Goal: Check status: Check status

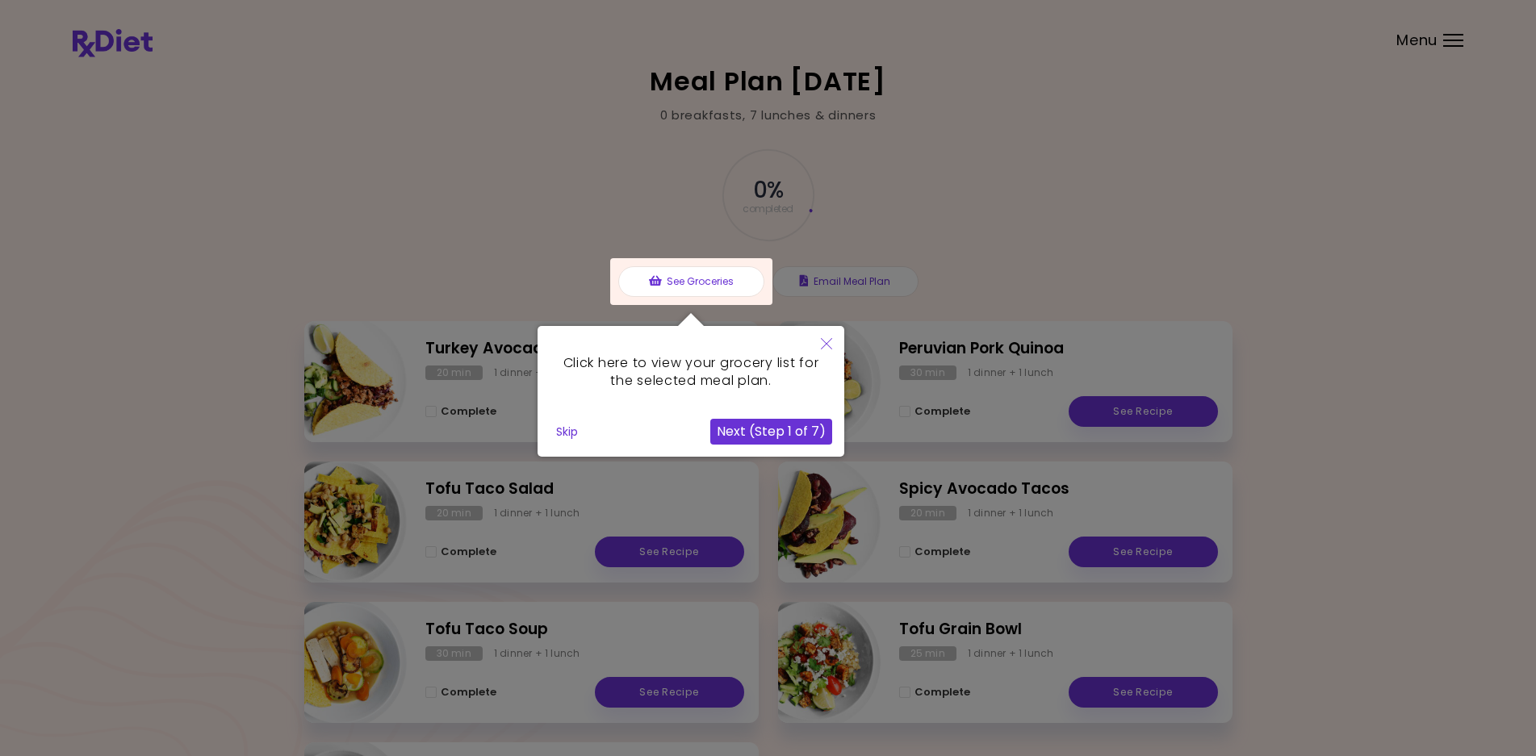
click at [794, 437] on button "Next (Step 1 of 7)" at bounding box center [771, 432] width 122 height 26
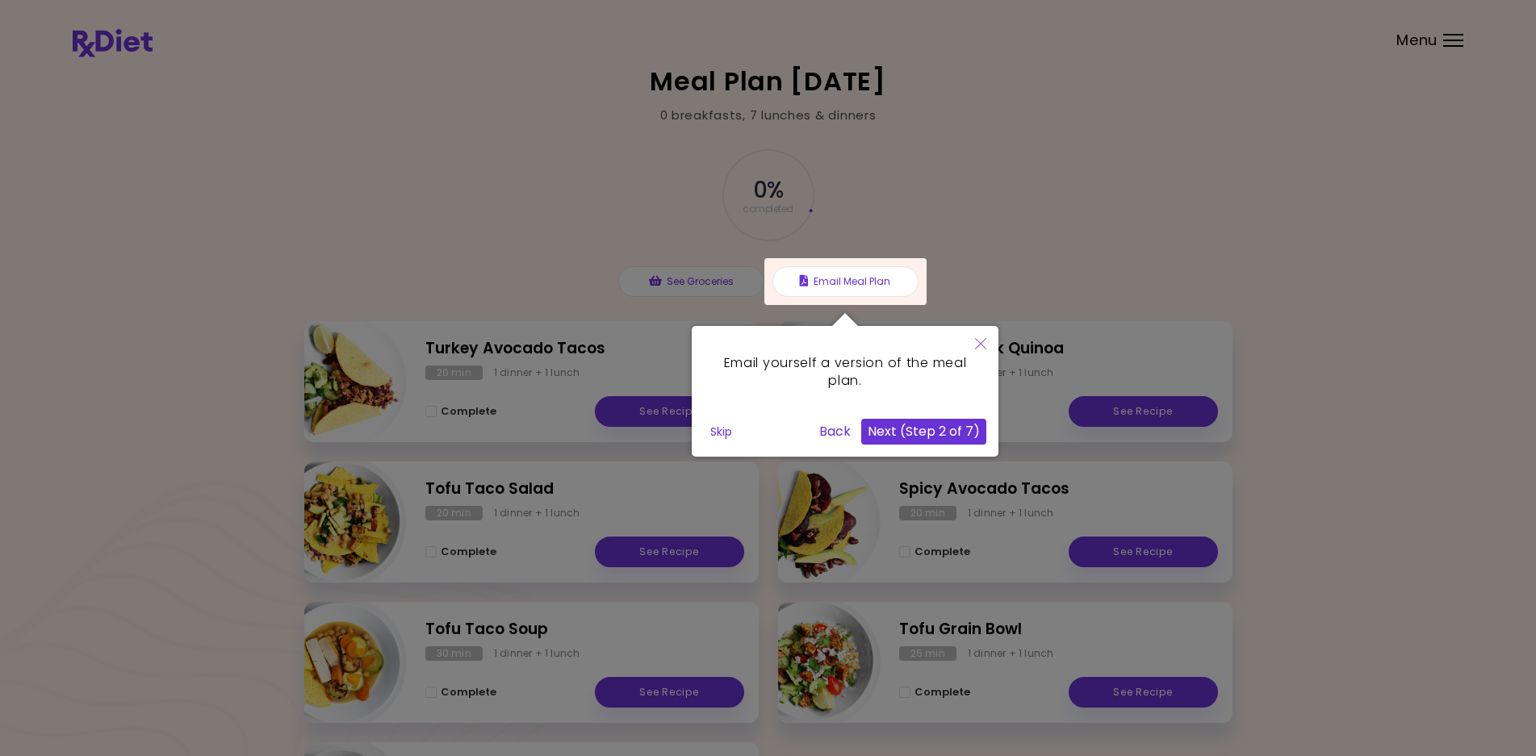
click at [830, 438] on button "Back" at bounding box center [835, 432] width 44 height 26
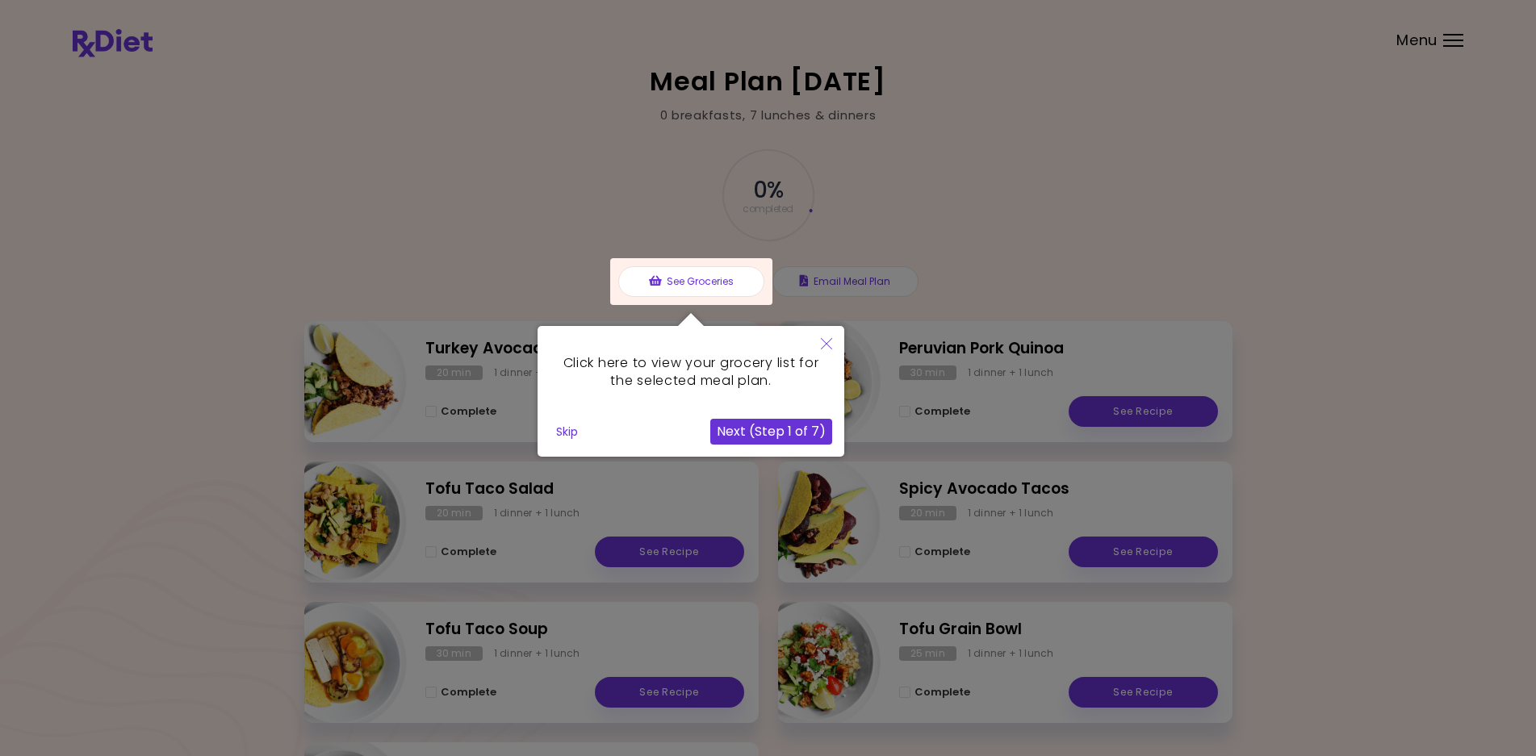
click at [828, 340] on icon "Close" at bounding box center [826, 343] width 11 height 11
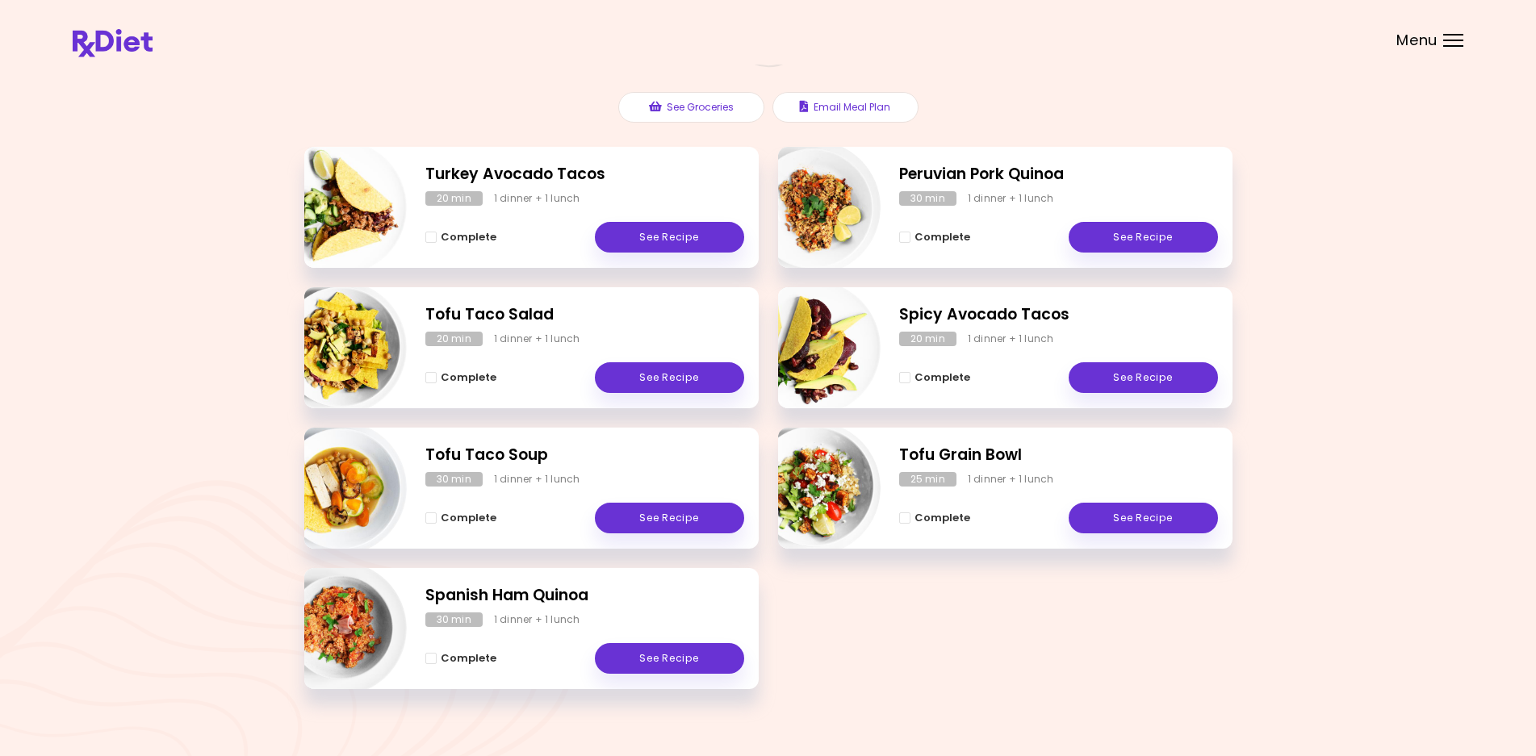
scroll to position [195, 0]
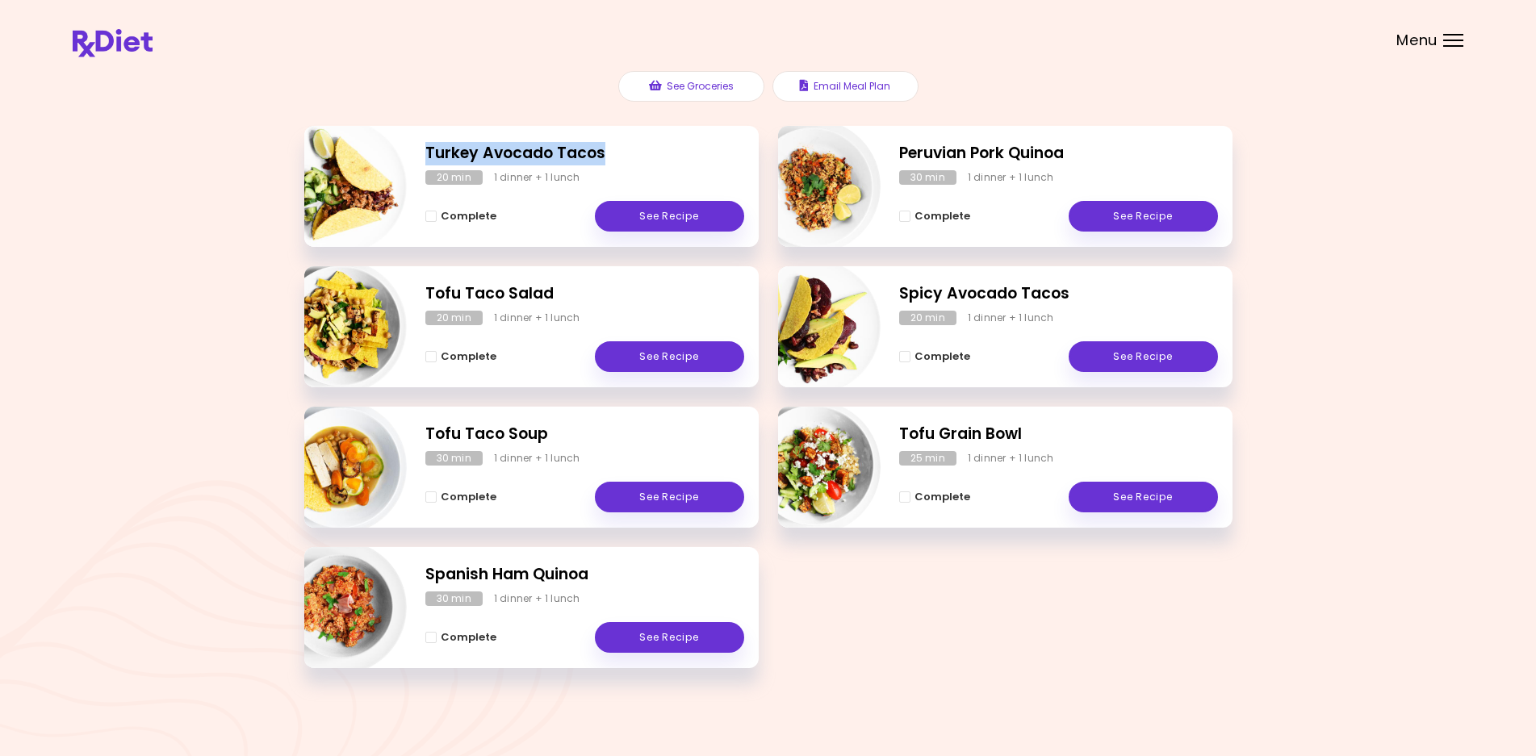
drag, startPoint x: 427, startPoint y: 155, endPoint x: 664, endPoint y: 159, distance: 237.4
click at [664, 159] on h2 "Turkey Avocado Tacos" at bounding box center [584, 153] width 319 height 23
drag, startPoint x: 410, startPoint y: 289, endPoint x: 608, endPoint y: 293, distance: 197.8
click at [608, 293] on div "Tofu Taco Salad 20 min 1 dinner + 1 lunch Complete See Recipe" at bounding box center [531, 326] width 455 height 121
drag, startPoint x: 438, startPoint y: 433, endPoint x: 584, endPoint y: 443, distance: 147.3
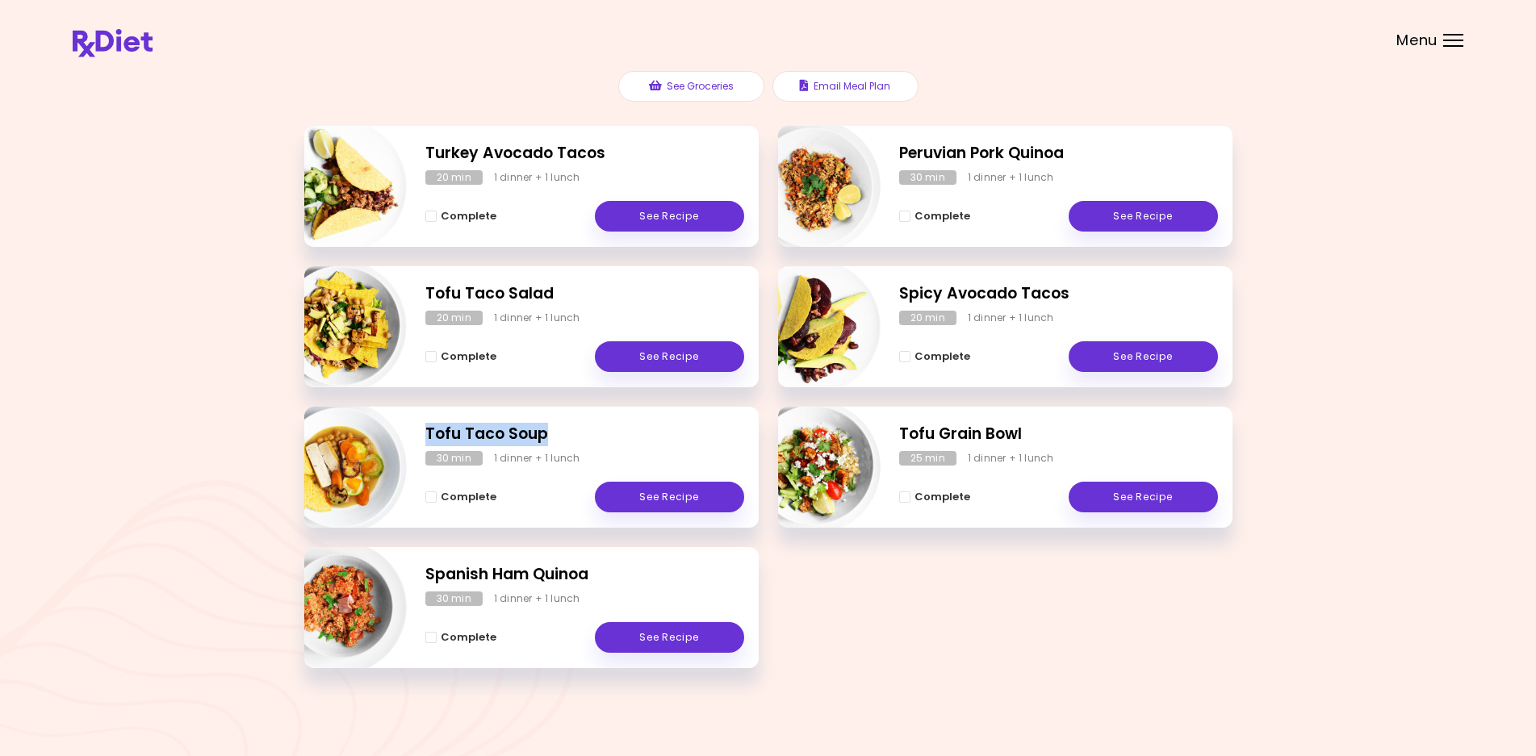
click at [584, 443] on h2 "Tofu Taco Soup" at bounding box center [584, 434] width 319 height 23
drag, startPoint x: 428, startPoint y: 570, endPoint x: 626, endPoint y: 577, distance: 197.9
click at [626, 577] on h2 "Spanish Ham Quinoa" at bounding box center [584, 574] width 319 height 23
drag, startPoint x: 883, startPoint y: 140, endPoint x: 1154, endPoint y: 149, distance: 270.6
click at [1154, 149] on div "Peruvian Pork Quinoa 30 min 1 dinner + 1 lunch Complete See Recipe" at bounding box center [1005, 186] width 455 height 121
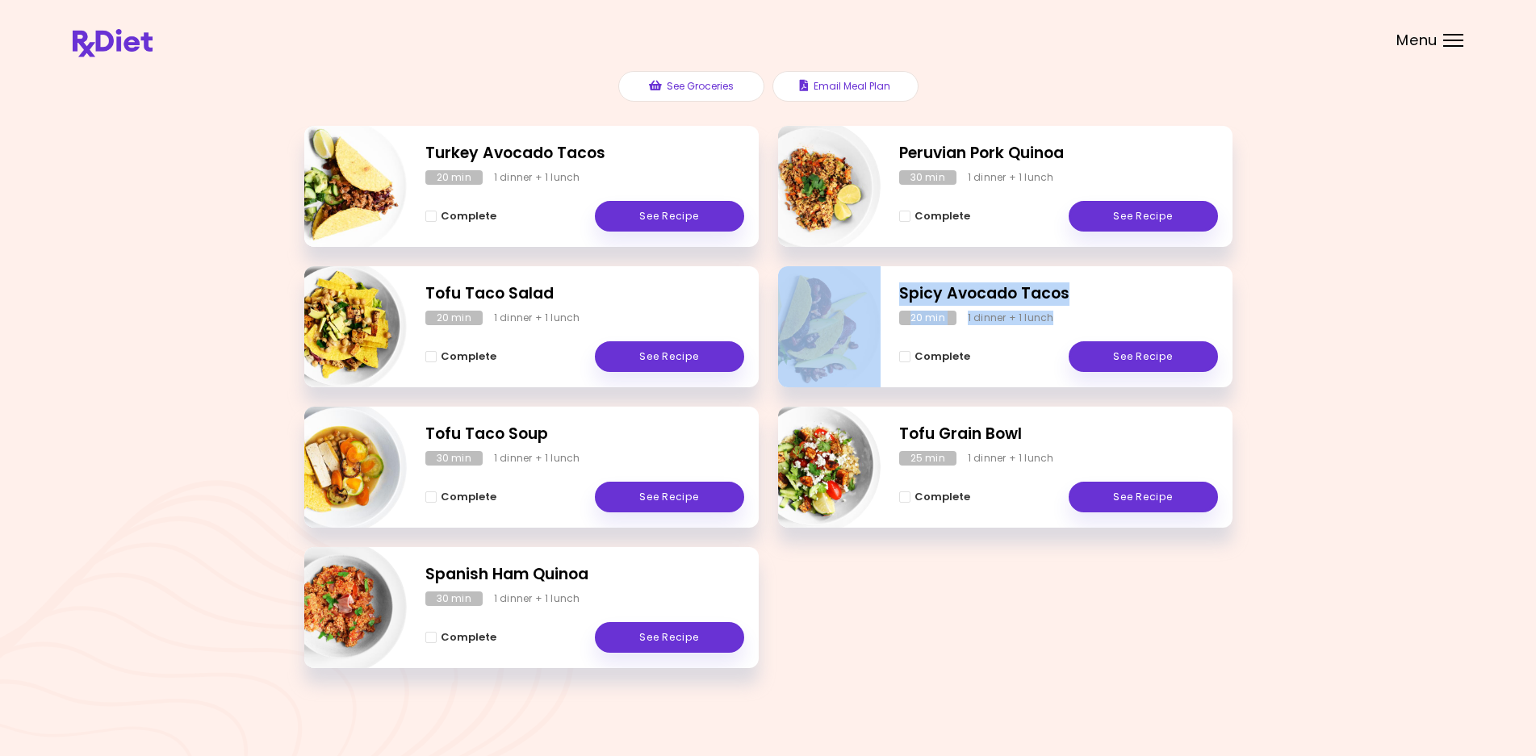
drag, startPoint x: 922, startPoint y: 293, endPoint x: 1100, endPoint y: 320, distance: 180.5
click at [1100, 320] on div "Spicy Avocado Tacos 20 min 1 dinner + 1 lunch Complete See Recipe" at bounding box center [1005, 326] width 455 height 121
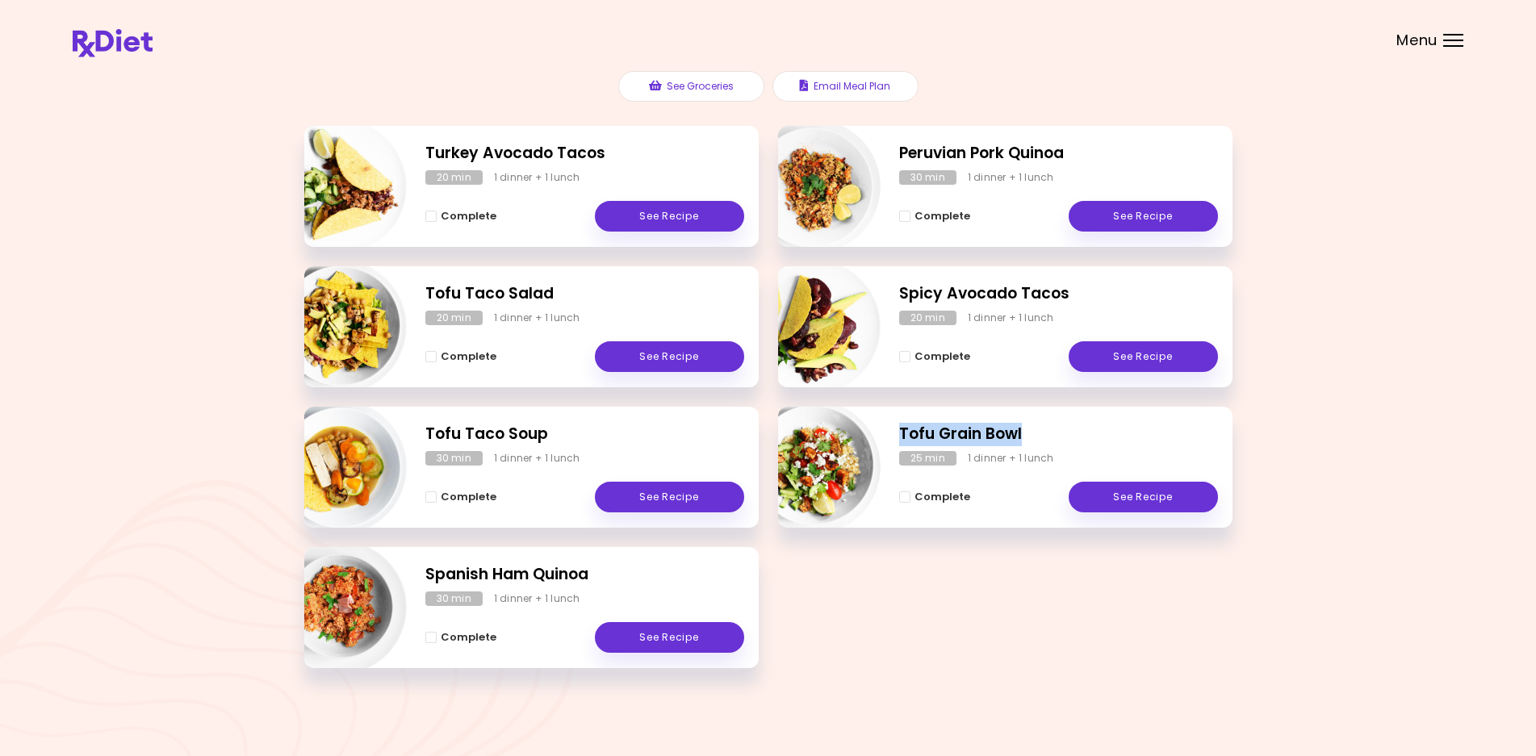
drag, startPoint x: 895, startPoint y: 433, endPoint x: 1120, endPoint y: 416, distance: 225.1
click at [1128, 423] on div "Tofu Grain Bowl 25 min 1 dinner + 1 lunch Complete See Recipe" at bounding box center [1005, 467] width 455 height 121
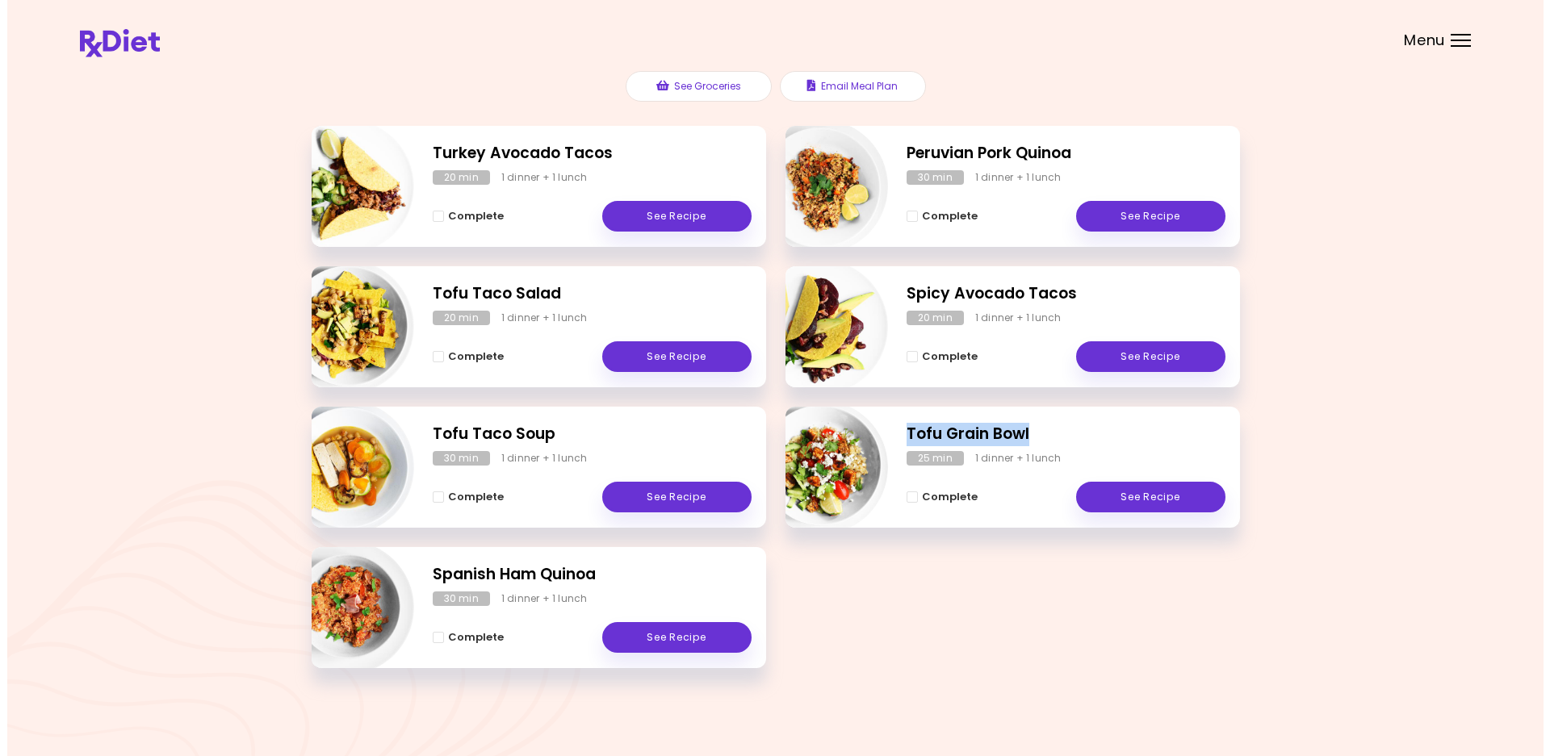
scroll to position [143, 0]
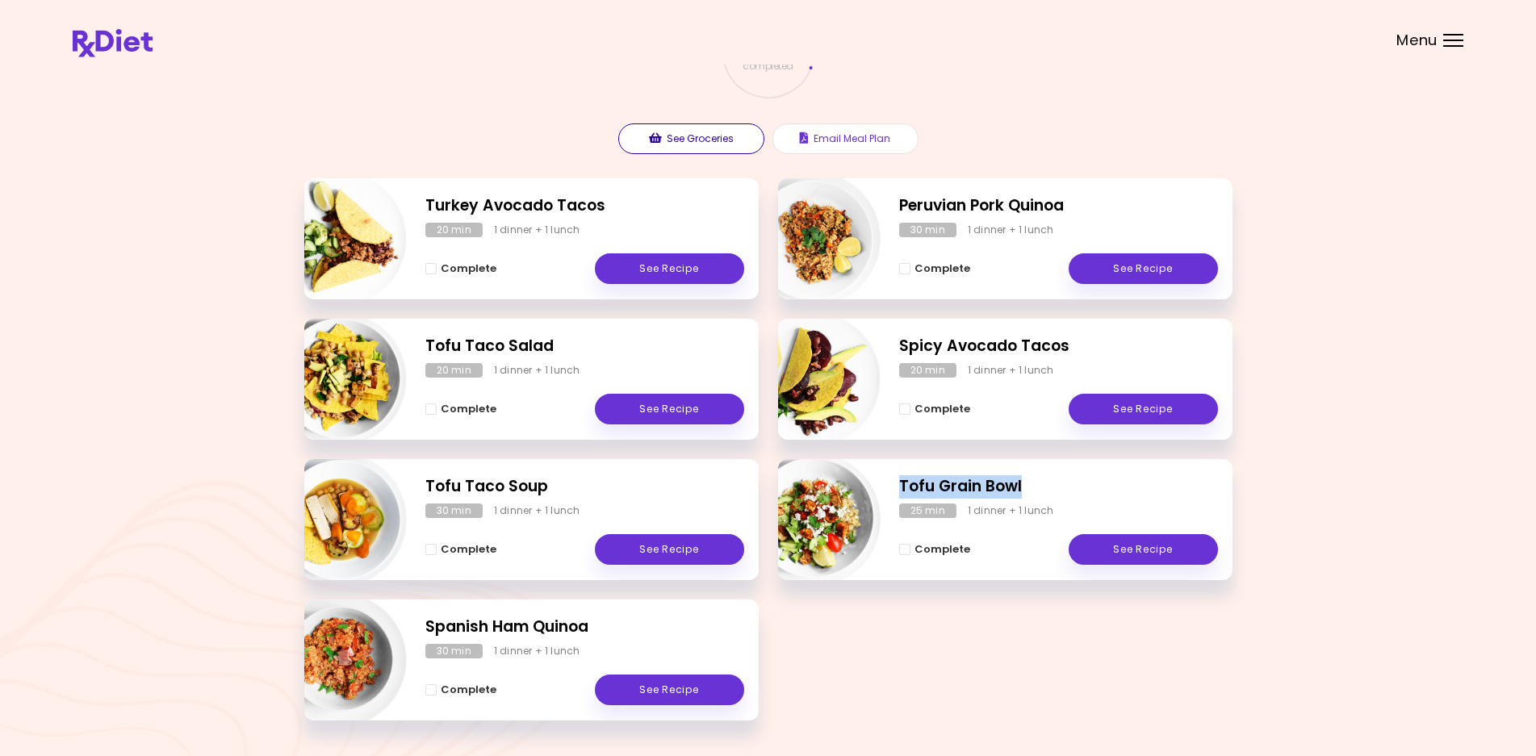
click at [709, 139] on button "See Groceries" at bounding box center [691, 139] width 146 height 31
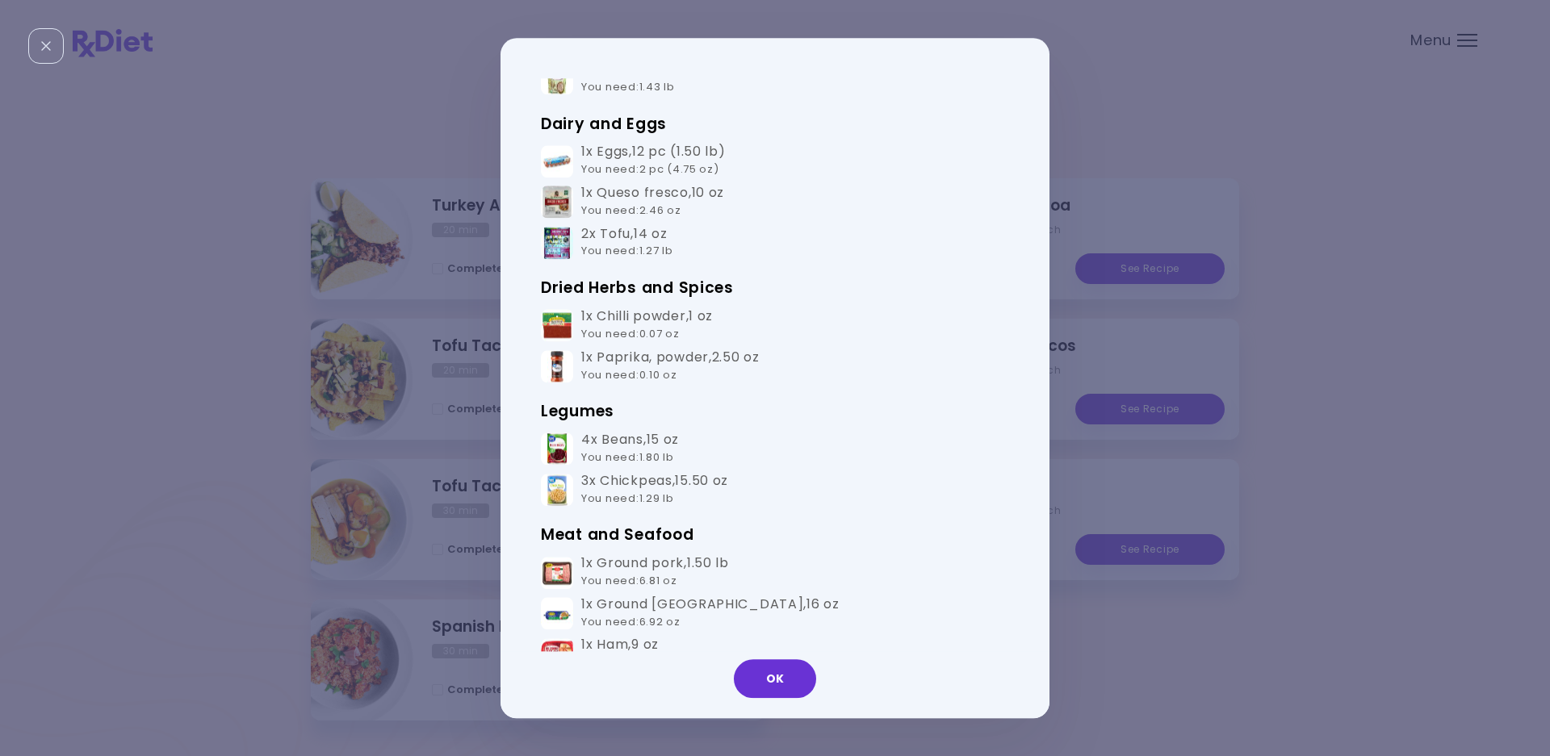
scroll to position [0, 0]
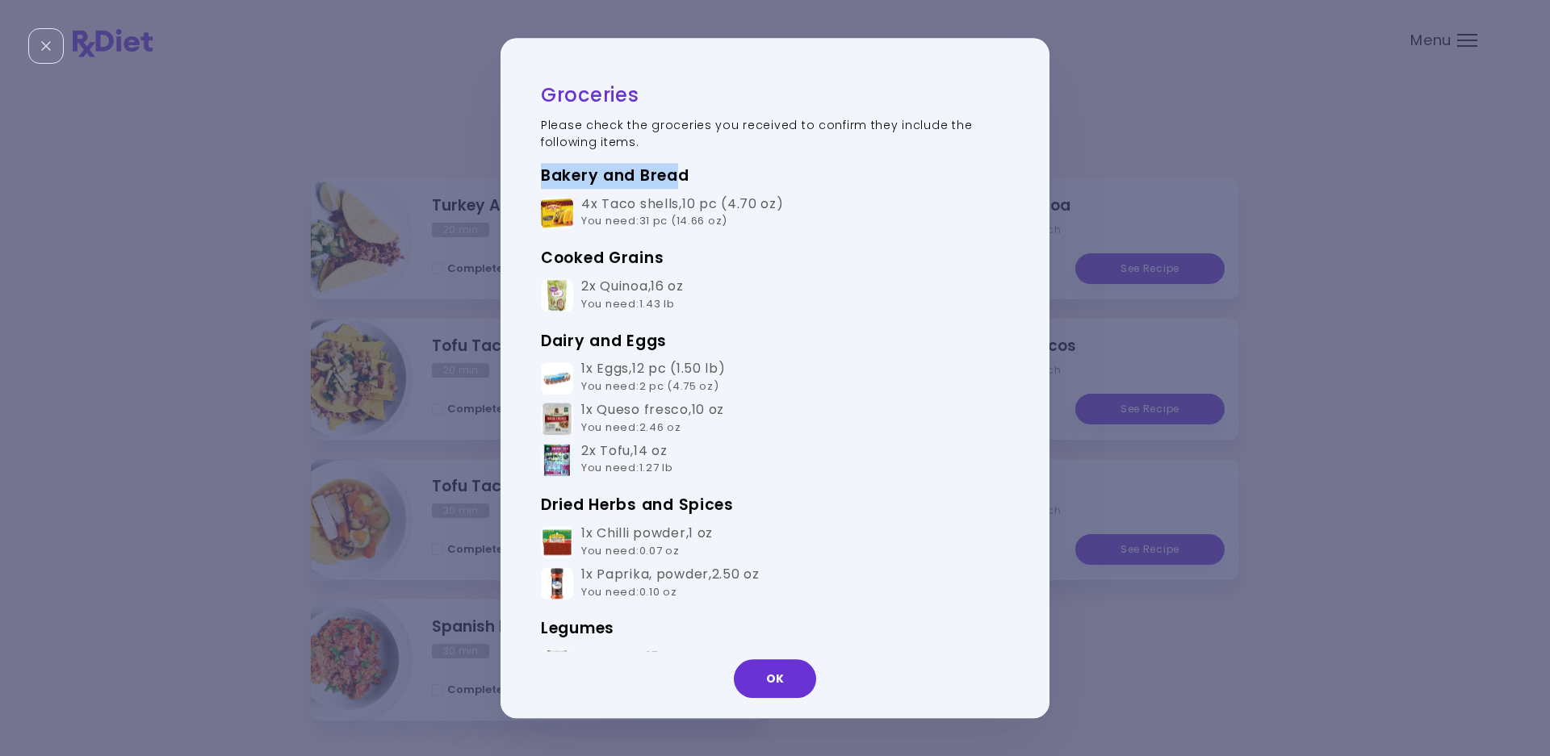
drag, startPoint x: 535, startPoint y: 172, endPoint x: 681, endPoint y: 169, distance: 146.2
click at [681, 169] on div "Groceries Please check the groceries you received to confirm they include the f…" at bounding box center [767, 378] width 533 height 600
drag, startPoint x: 536, startPoint y: 255, endPoint x: 677, endPoint y: 295, distance: 146.2
click at [677, 295] on div "Groceries Please check the groceries you received to confirm they include the f…" at bounding box center [767, 378] width 533 height 600
drag, startPoint x: 582, startPoint y: 408, endPoint x: 739, endPoint y: 459, distance: 165.4
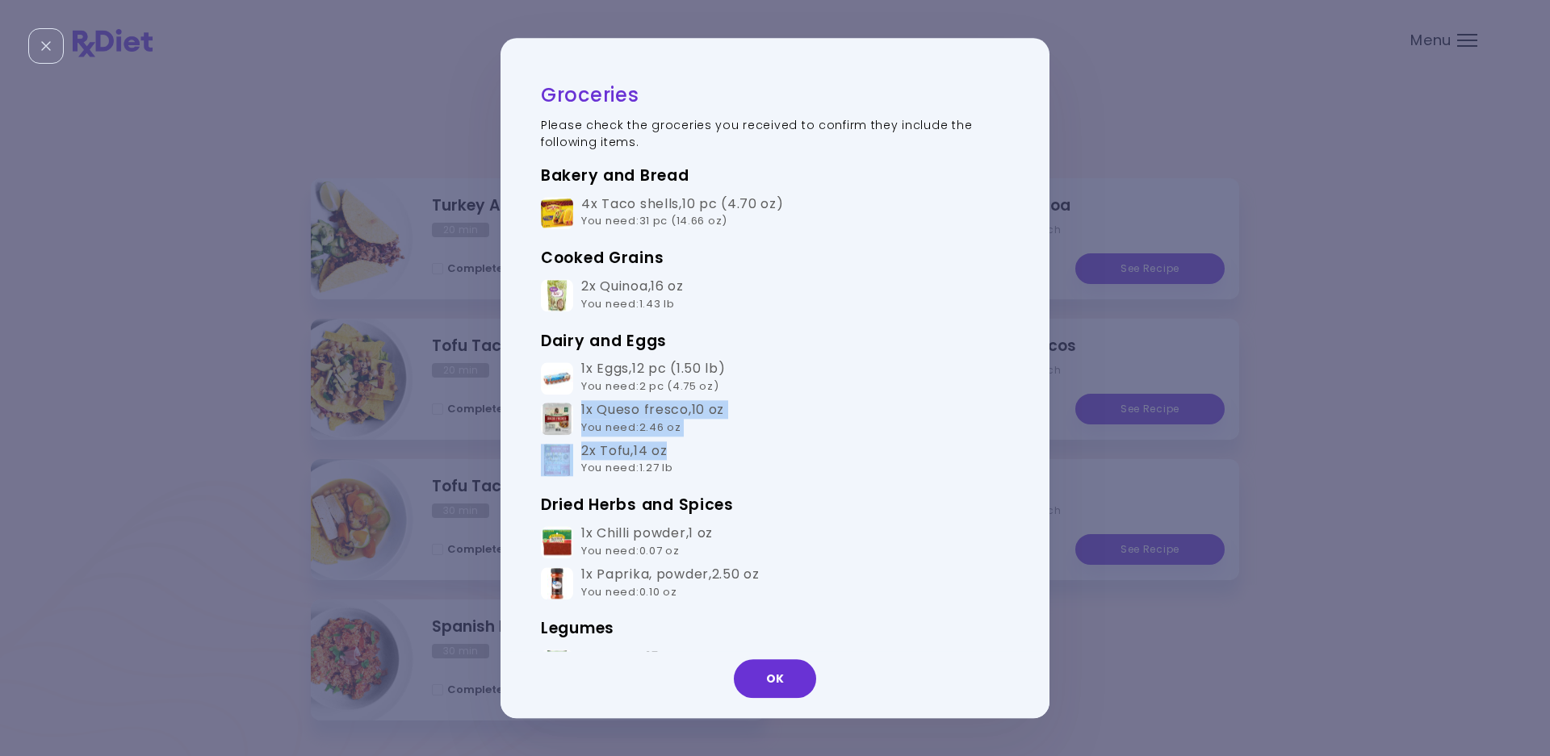
click at [739, 459] on tbody "1x Eggs , 12 pc (1.50 lb) You need : 2 pc (4.75 oz) 1x Queso fresco , 10 oz You…" at bounding box center [775, 419] width 468 height 123
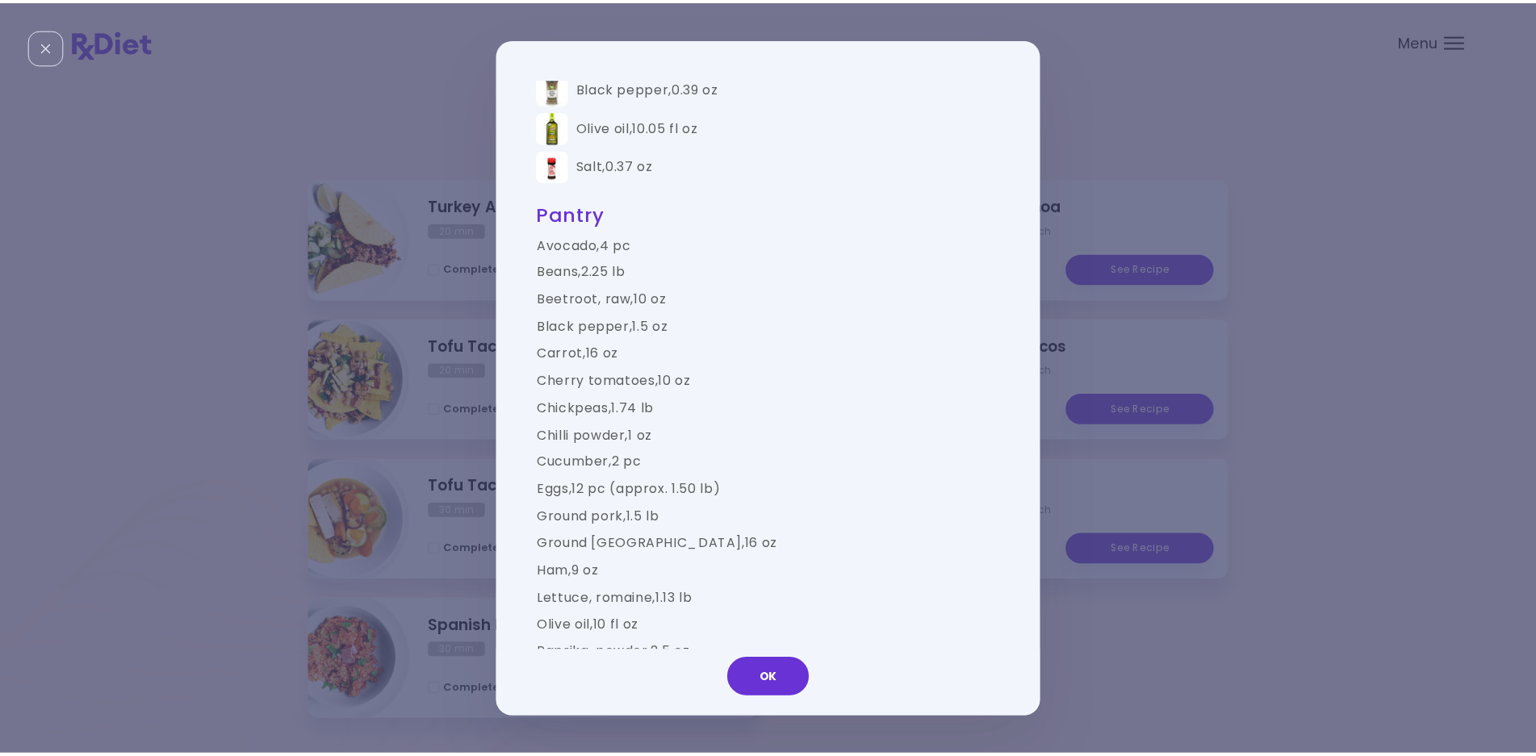
scroll to position [1385, 0]
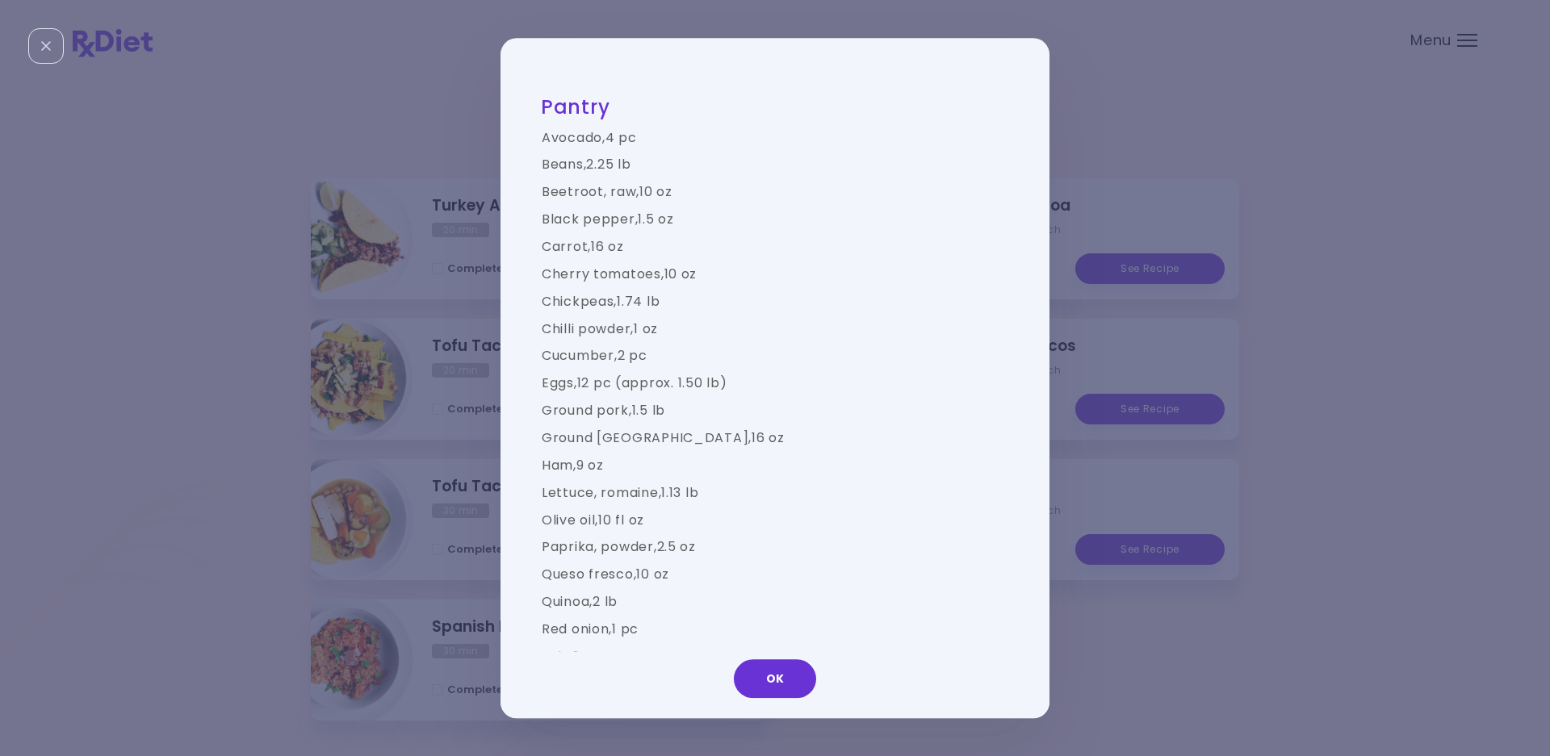
click at [787, 697] on button "OK" at bounding box center [775, 679] width 82 height 39
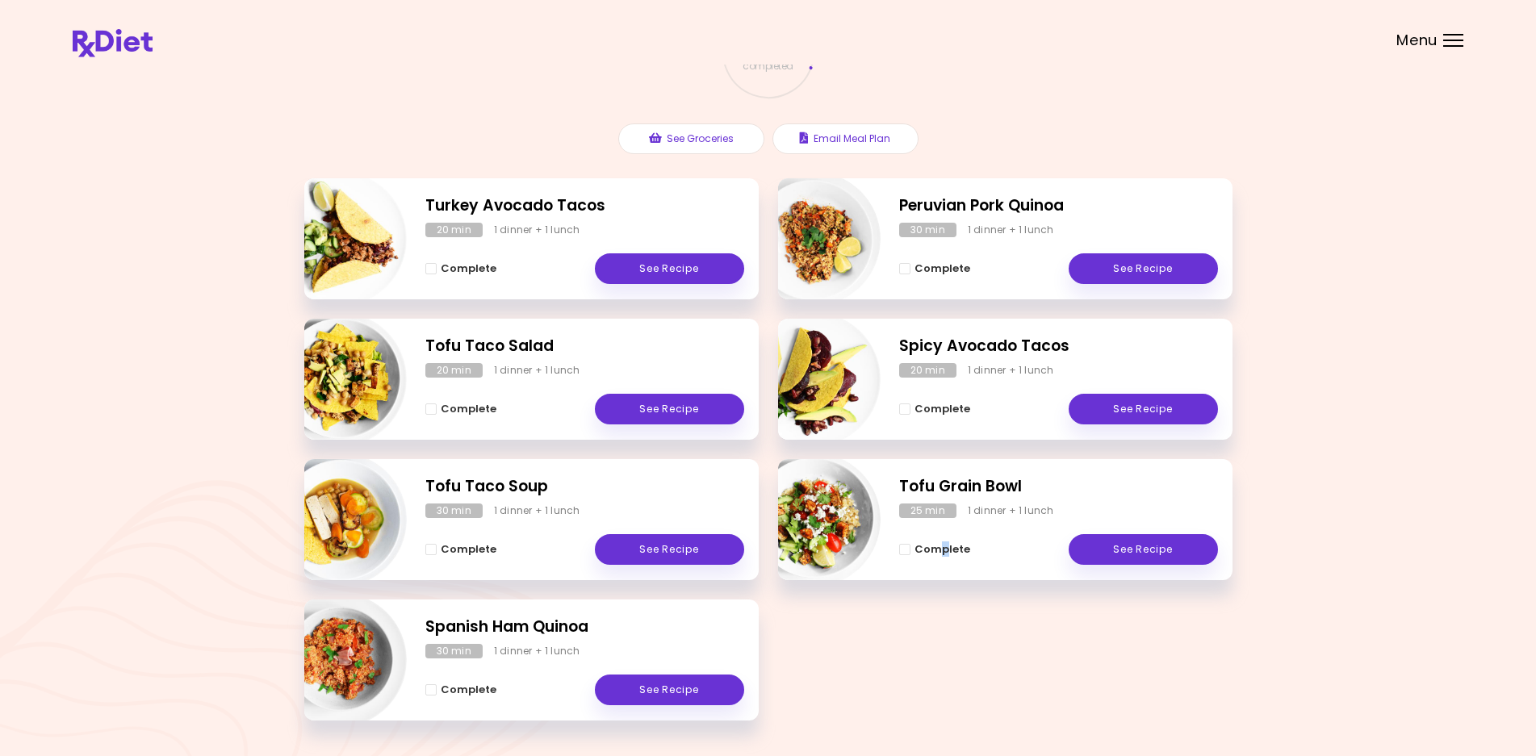
drag, startPoint x: 936, startPoint y: 651, endPoint x: 945, endPoint y: 585, distance: 66.0
click at [945, 585] on div "Turkey Avocado Tacos 20 min 1 dinner + 1 lunch Complete See Recipe Peruvian Por…" at bounding box center [768, 459] width 928 height 562
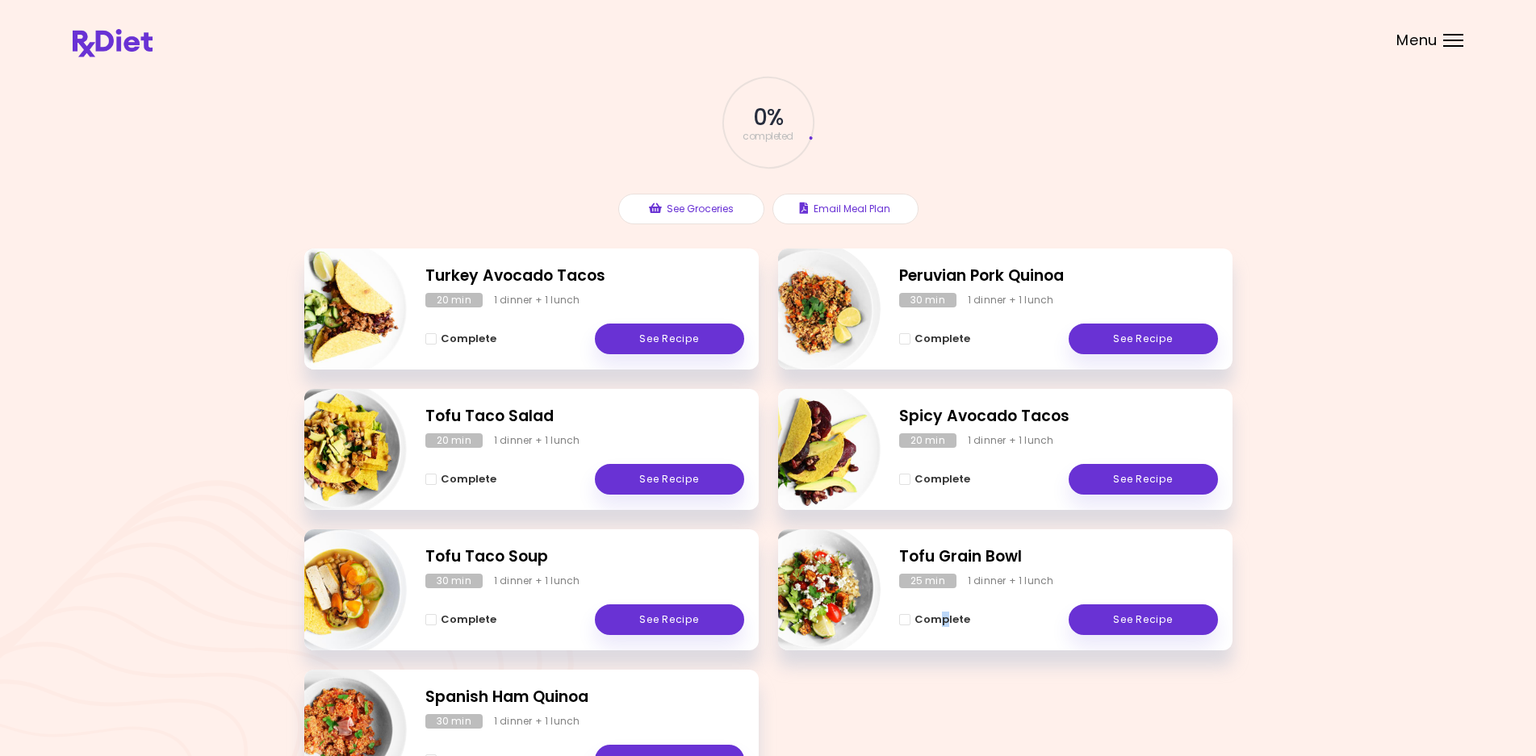
scroll to position [0, 0]
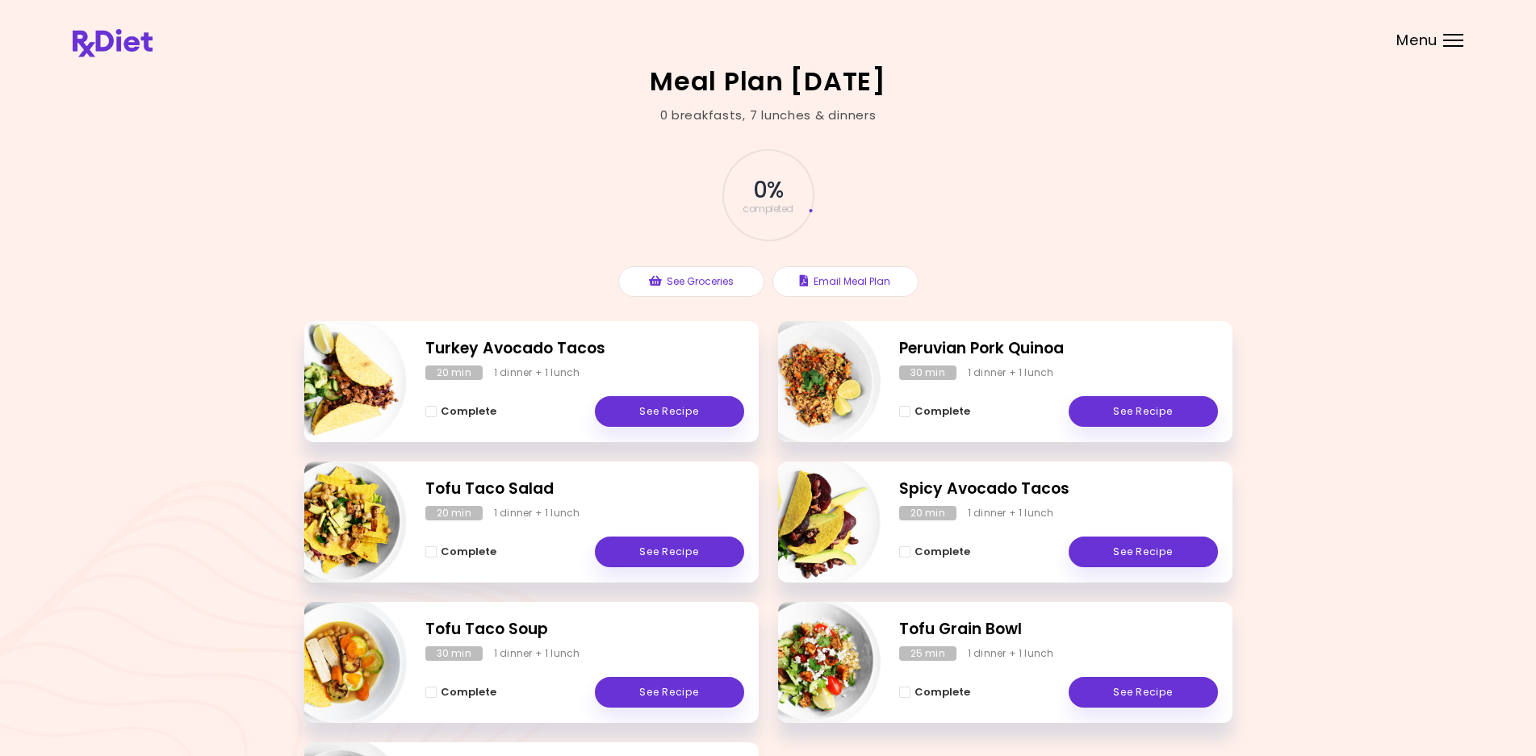
click at [1423, 35] on span "Menu" at bounding box center [1417, 40] width 41 height 15
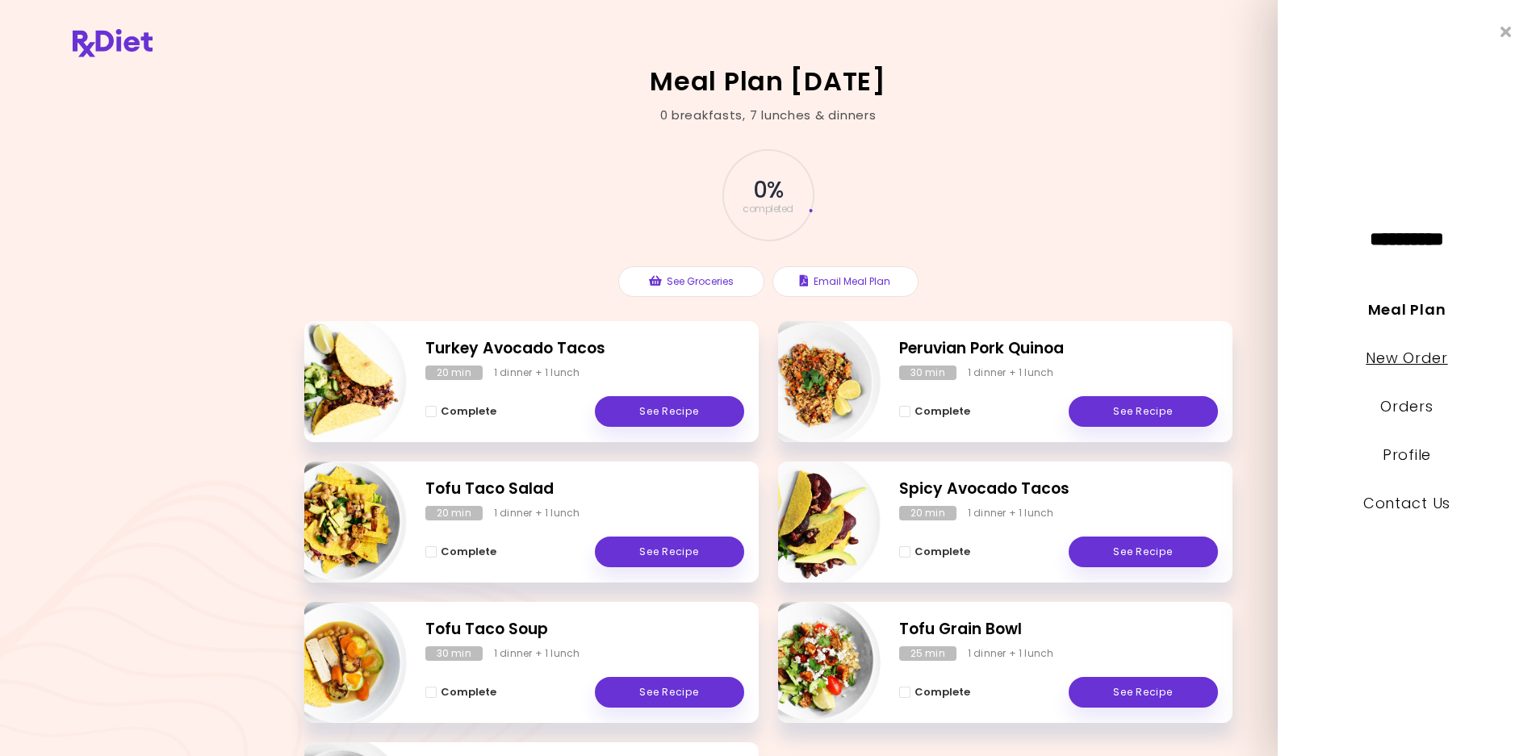
click at [1406, 364] on link "New Order" at bounding box center [1407, 358] width 82 height 20
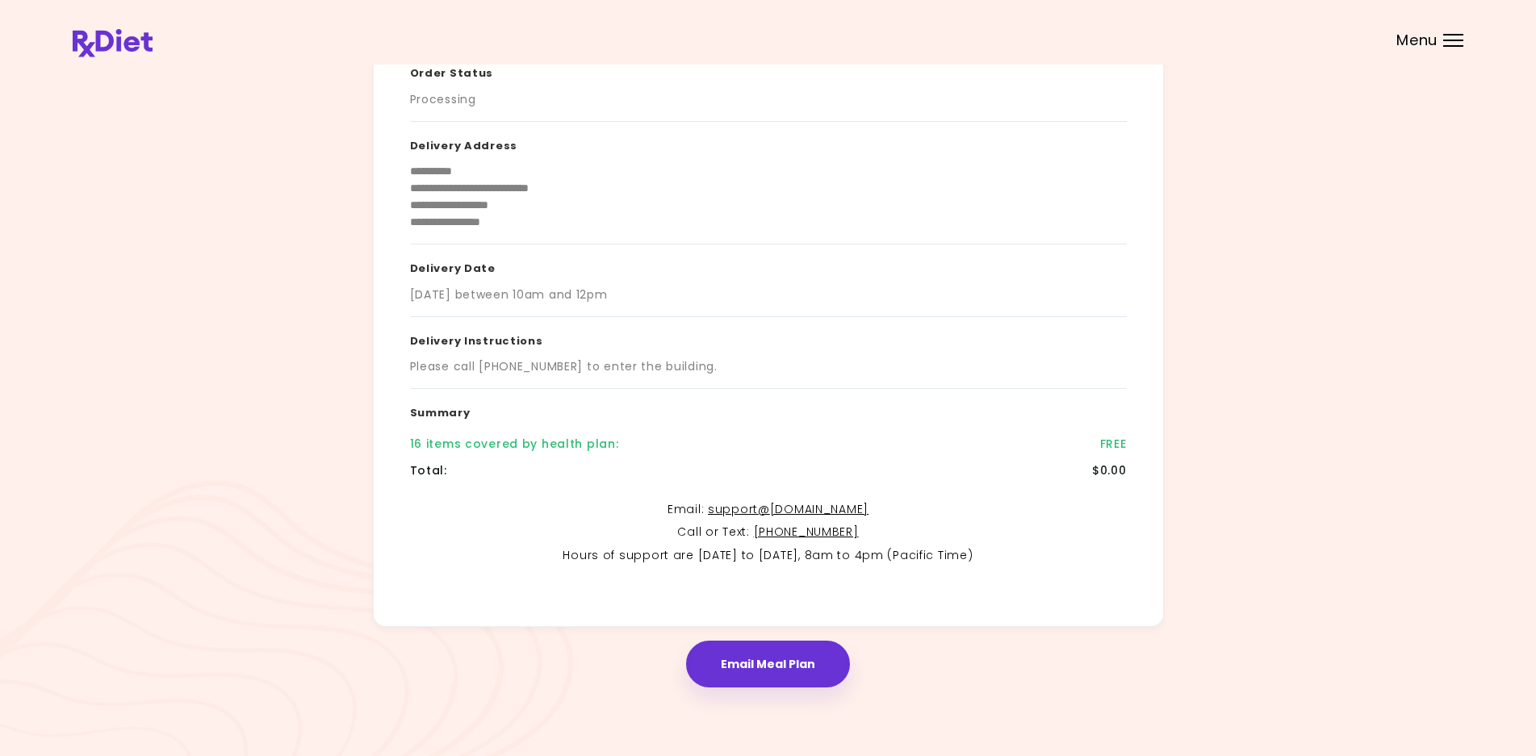
scroll to position [22, 0]
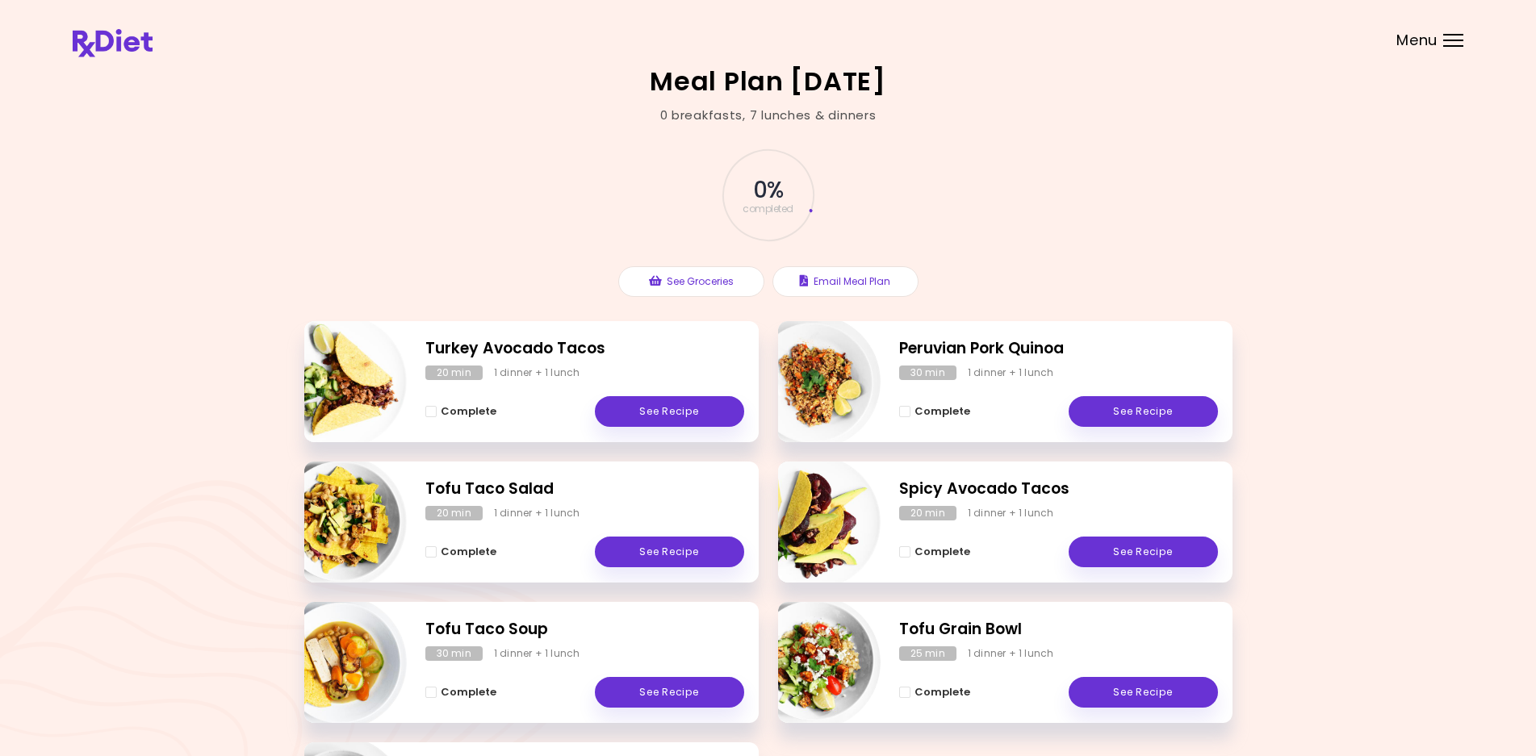
click at [1443, 39] on div "Menu" at bounding box center [1453, 40] width 20 height 13
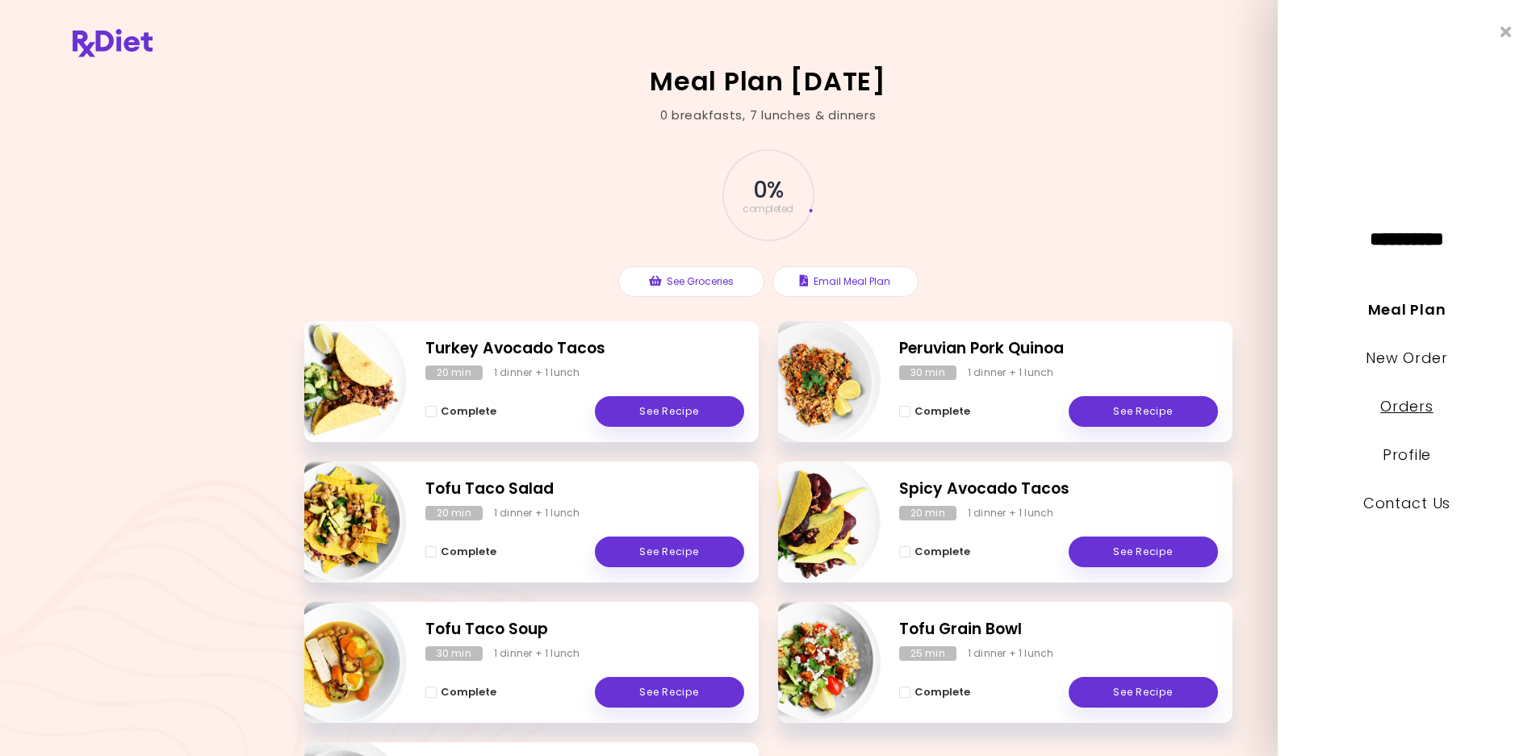
click at [1400, 405] on link "Orders" at bounding box center [1406, 406] width 52 height 20
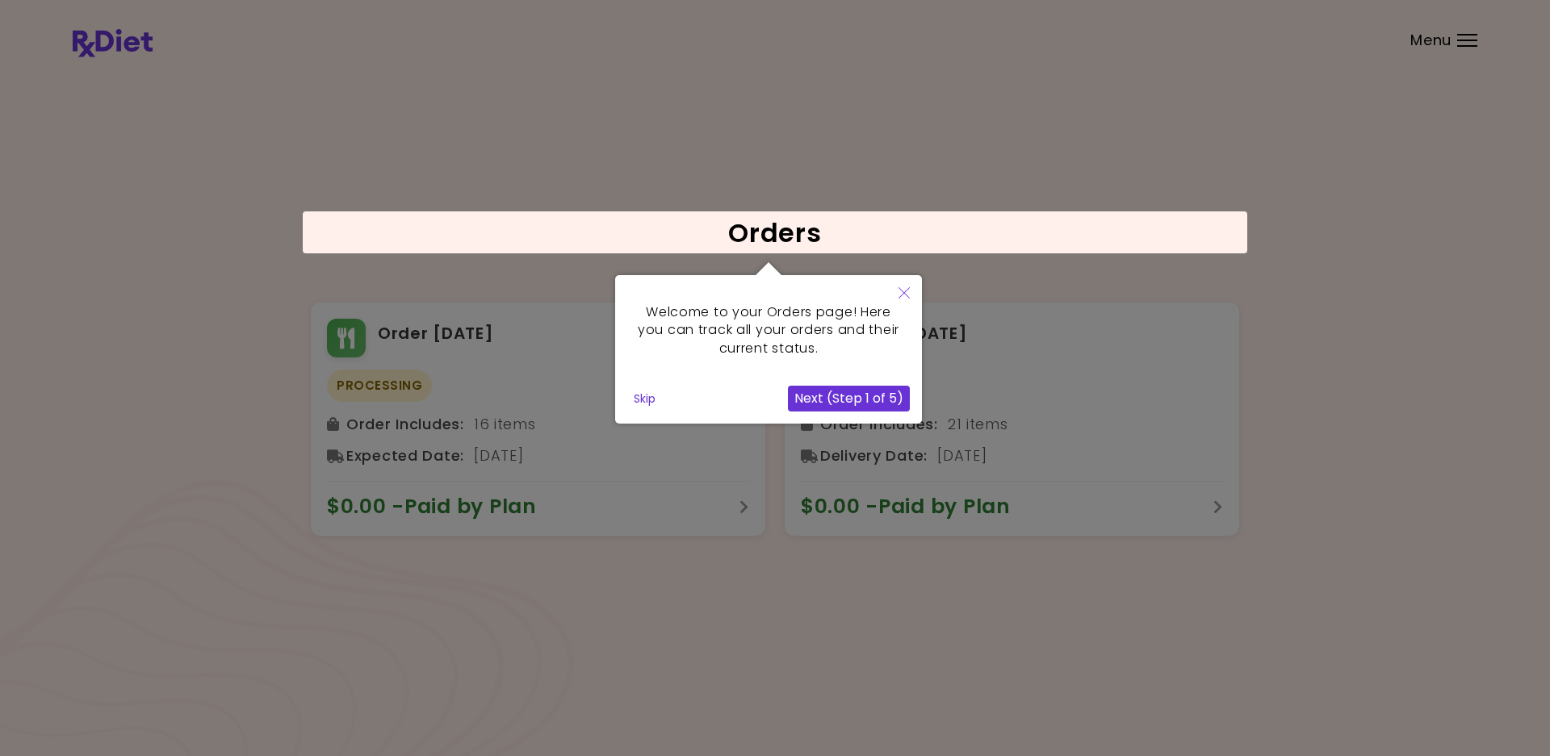
click at [905, 289] on icon "Close" at bounding box center [904, 292] width 11 height 11
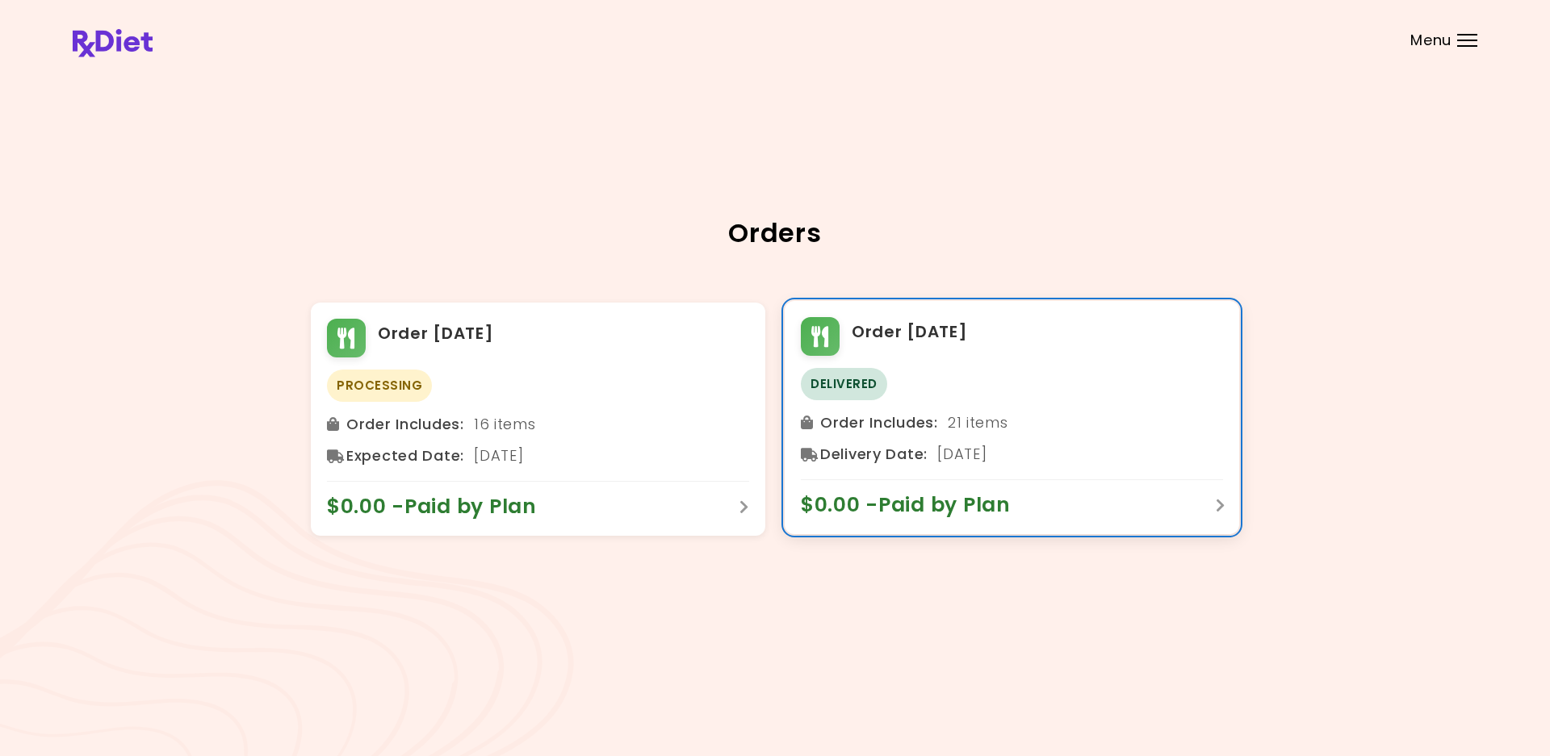
drag, startPoint x: 1019, startPoint y: 456, endPoint x: 798, endPoint y: 375, distance: 235.7
click at [798, 375] on div "Order [DATE] Delivered Order Includes : 21 items Delivery Date : [DATE] $0.00 -…" at bounding box center [1012, 417] width 455 height 233
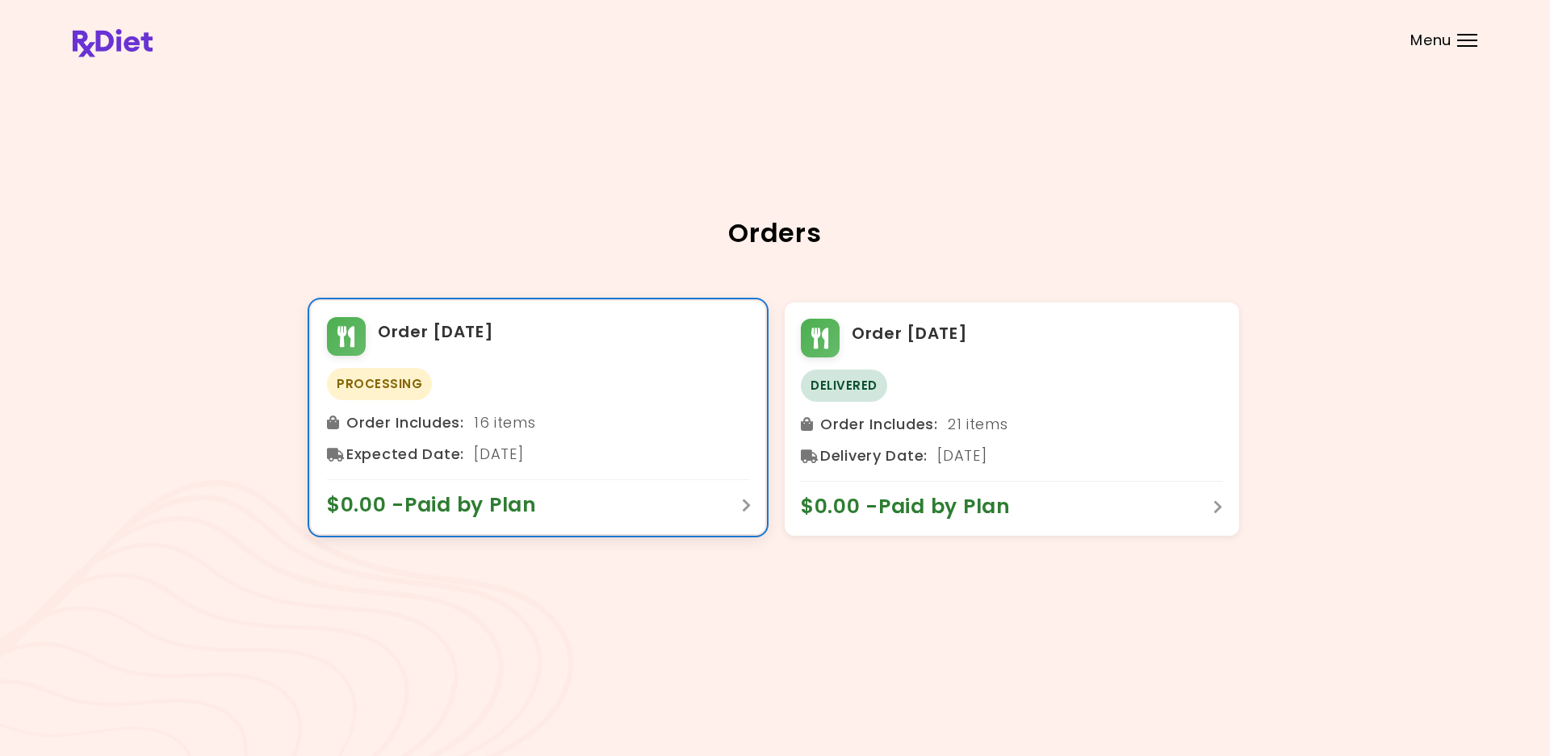
drag, startPoint x: 579, startPoint y: 465, endPoint x: 322, endPoint y: 314, distance: 297.8
click at [322, 314] on div "Order [DATE] Processing Order Includes : 16 items Expected Date : [DATE] $0.00 …" at bounding box center [538, 417] width 455 height 233
